Goal: Task Accomplishment & Management: Manage account settings

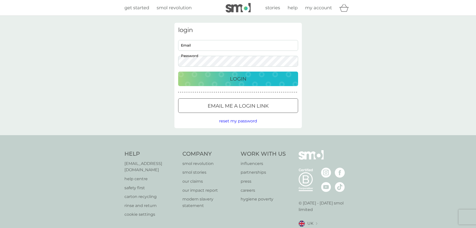
type input "vulcan.idiots@gmail.com"
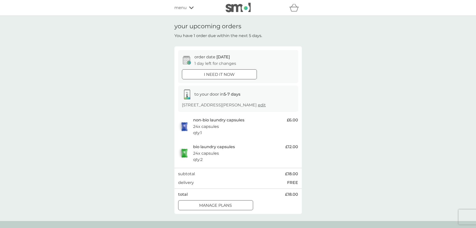
click at [216, 203] on div at bounding box center [216, 205] width 18 height 5
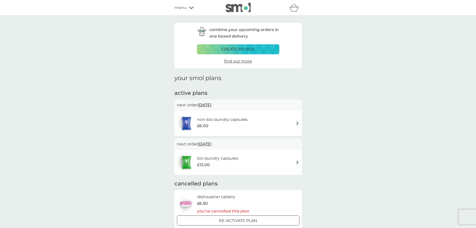
click at [209, 105] on span "[DATE]" at bounding box center [205, 105] width 14 height 10
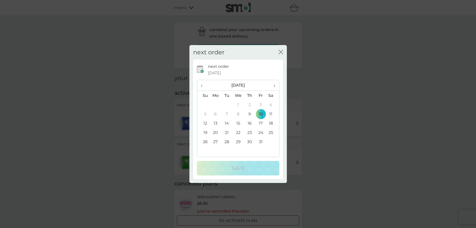
click at [276, 86] on th "›" at bounding box center [273, 85] width 13 height 11
click at [276, 85] on th "›" at bounding box center [273, 85] width 13 height 11
click at [239, 141] on td "31" at bounding box center [239, 141] width 12 height 9
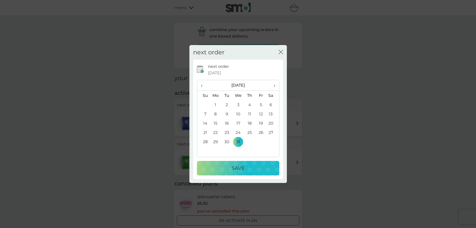
click at [241, 166] on p "Save" at bounding box center [238, 168] width 13 height 8
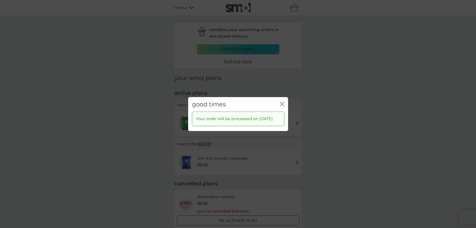
click at [282, 102] on icon "close" at bounding box center [281, 104] width 2 height 4
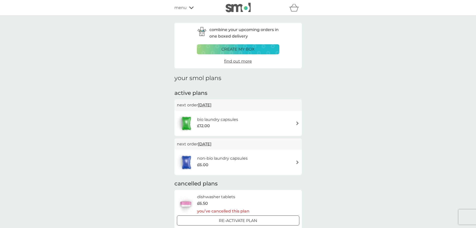
click at [212, 118] on h6 "bio laundry capsules" at bounding box center [217, 119] width 41 height 7
